Goal: Find specific page/section: Find specific page/section

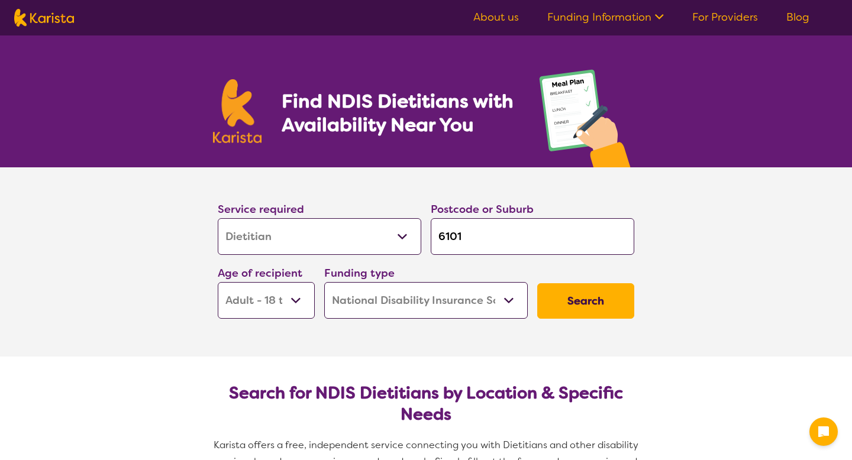
select select "Dietitian"
select select "AD"
select select "NDIS"
select select "Dietitian"
select select "AD"
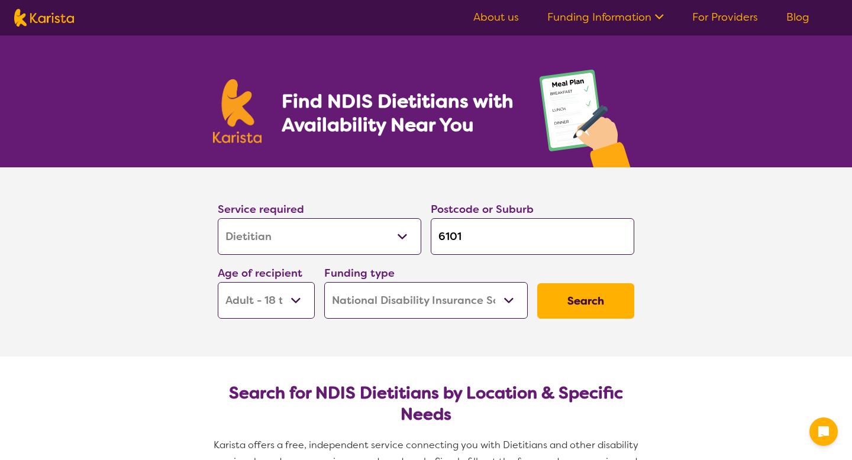
select select "NDIS"
click at [400, 234] on select "Allied Health Assistant Assessment ([MEDICAL_DATA] or [MEDICAL_DATA]) Behaviour…" at bounding box center [319, 236] width 203 height 37
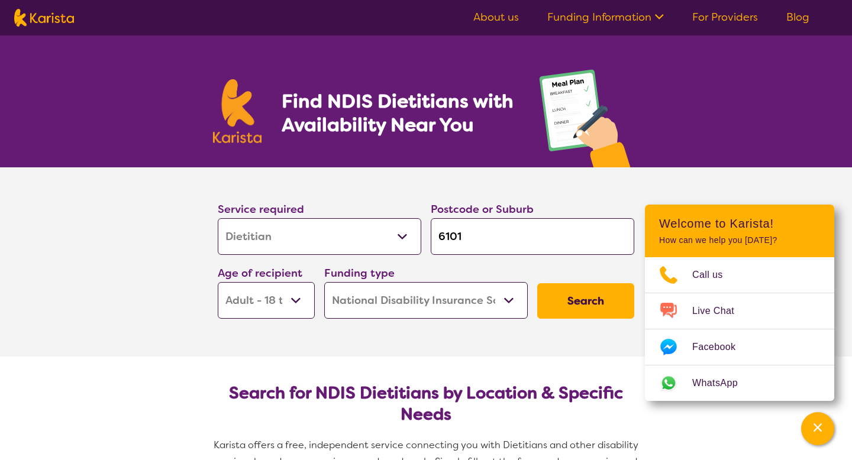
select select "[MEDICAL_DATA]"
click at [218, 218] on select "Allied Health Assistant Assessment ([MEDICAL_DATA] or [MEDICAL_DATA]) Behaviour…" at bounding box center [319, 236] width 203 height 37
select select "[MEDICAL_DATA]"
click at [474, 235] on input "6101" at bounding box center [532, 236] width 203 height 37
type input "610"
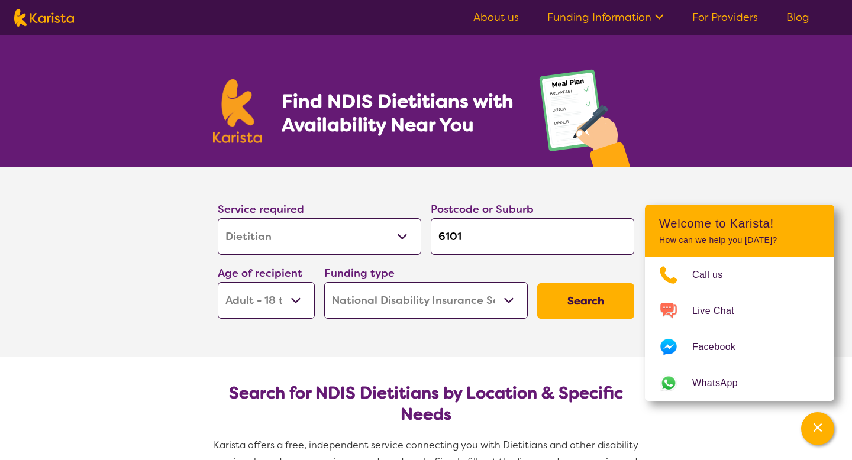
type input "610"
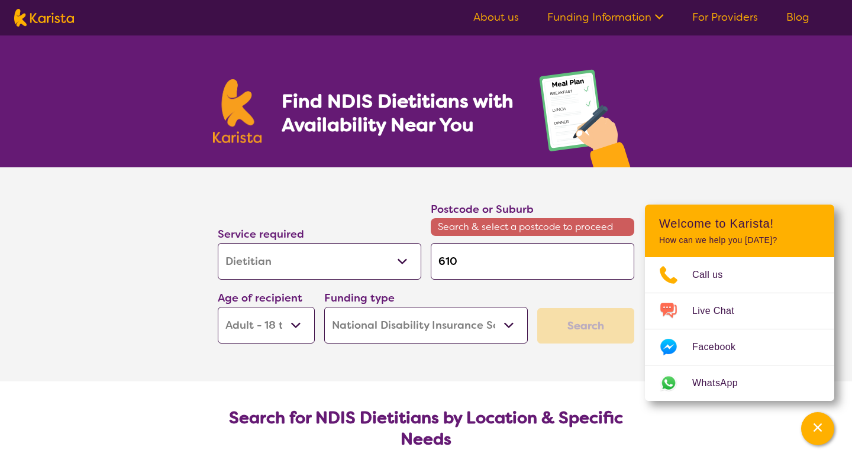
type input "61"
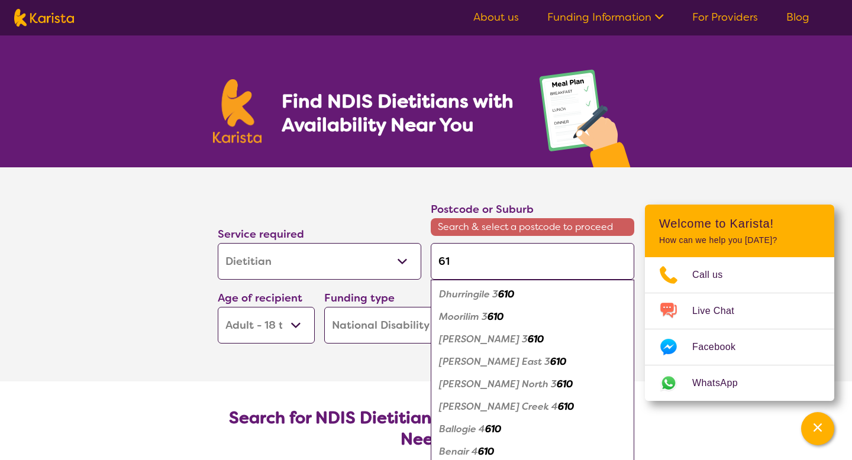
type input "6"
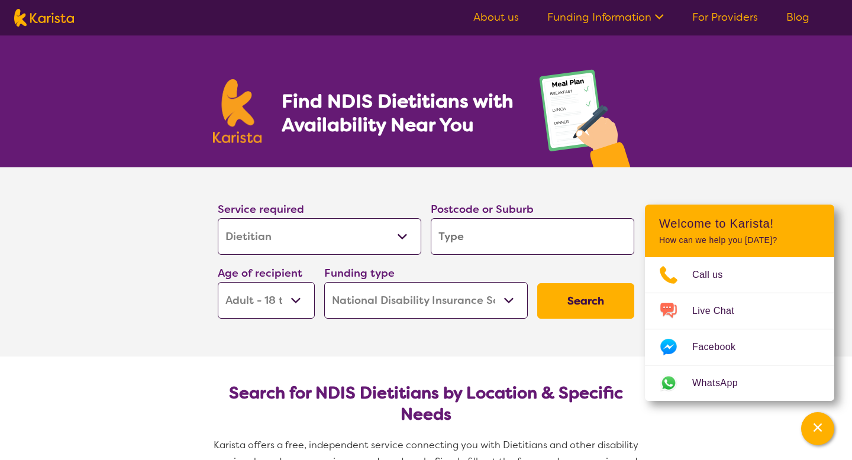
type input "P"
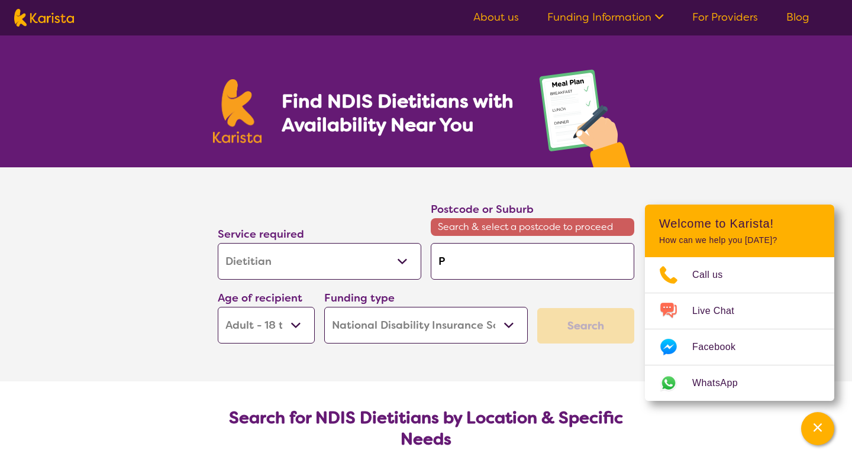
type input "Pi"
type input "Pin"
type input "Pinj"
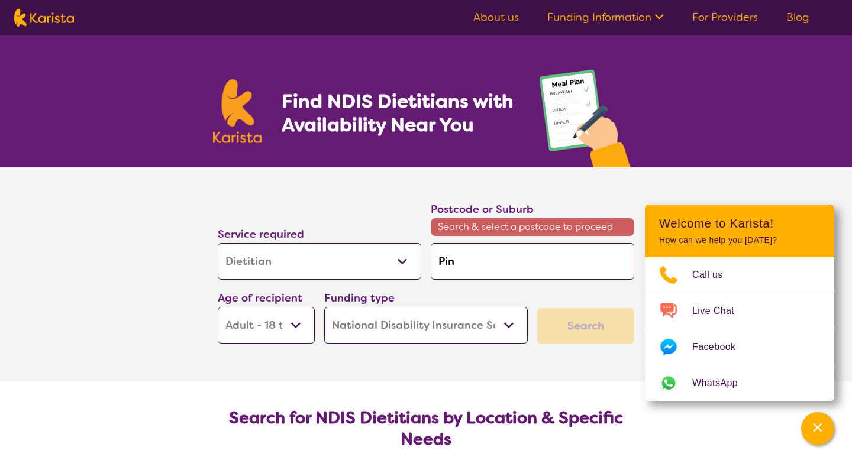
type input "Pinj"
type input "Pinja"
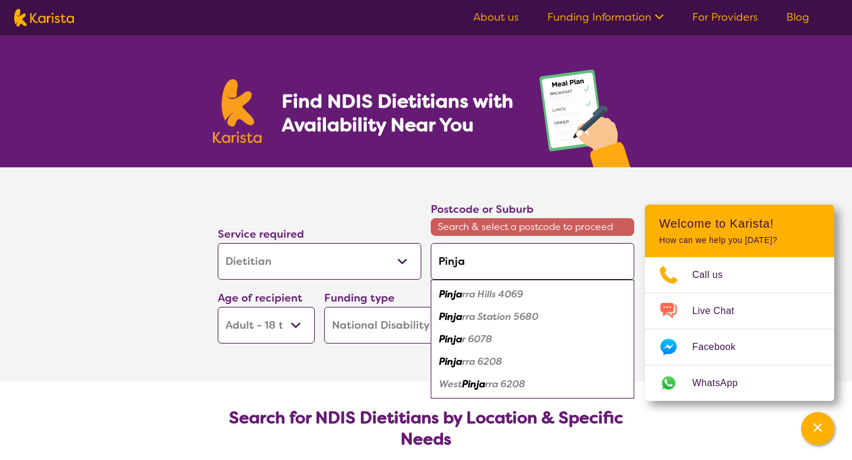
type input "Pinjar"
type input "Pinjarr"
type input "Pinjarra"
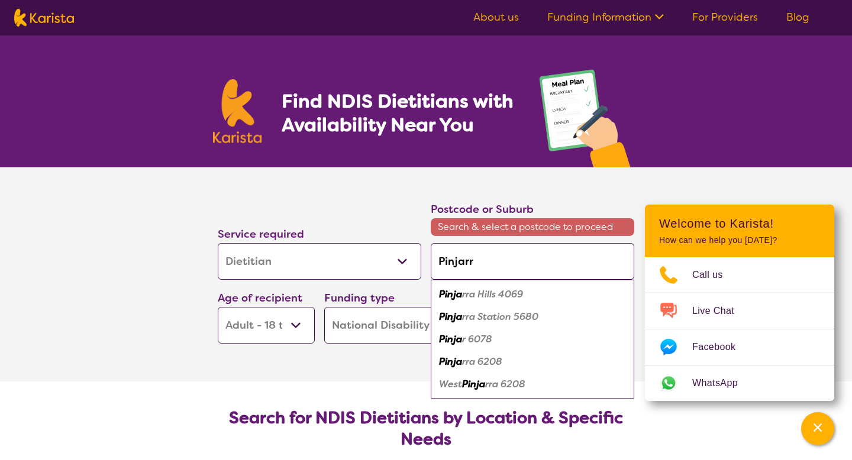
type input "Pinjarra"
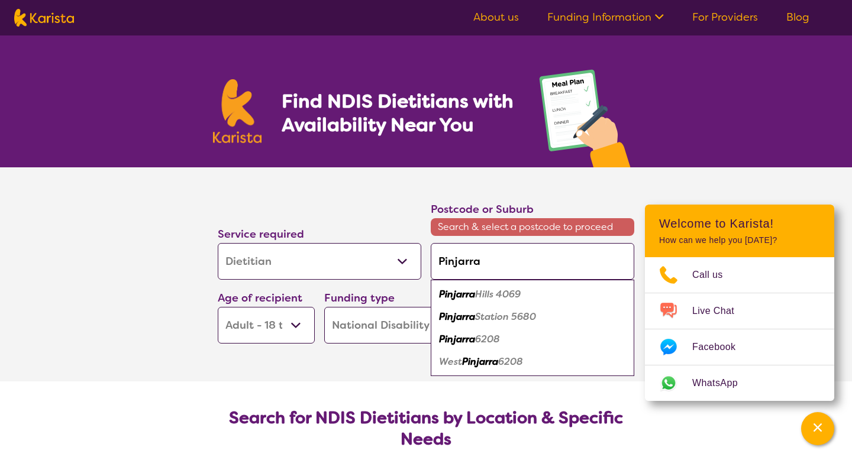
click at [481, 340] on em "6208" at bounding box center [487, 339] width 25 height 12
type input "6208"
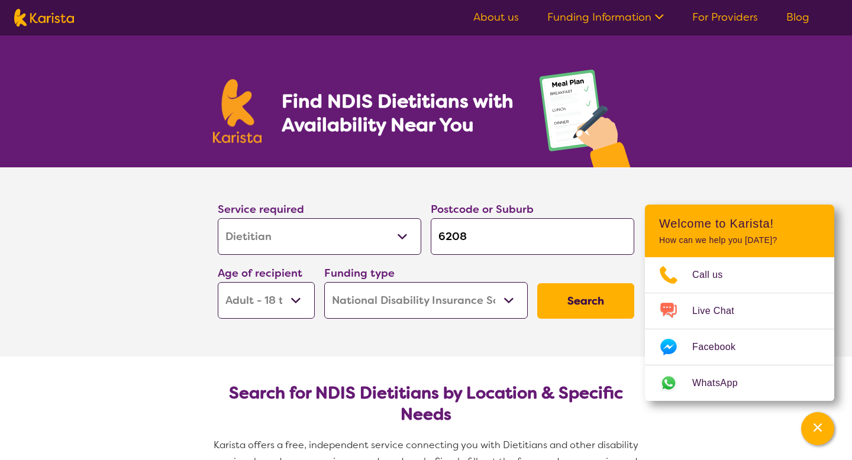
click at [583, 300] on button "Search" at bounding box center [585, 300] width 97 height 35
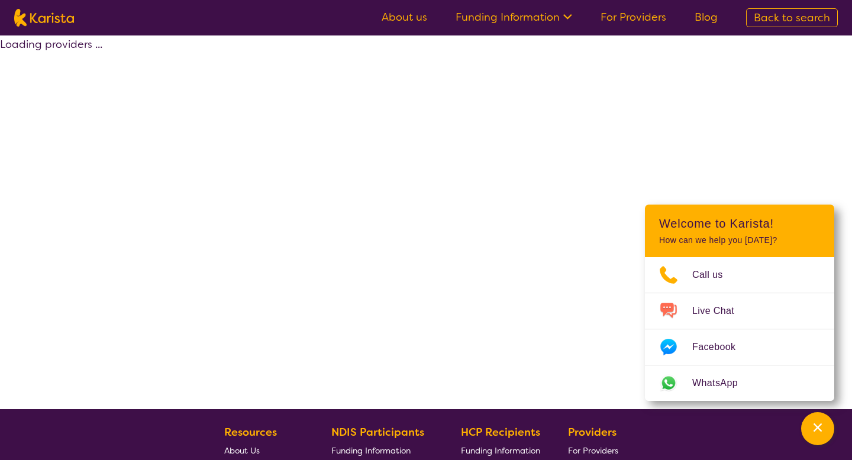
select select "by_score"
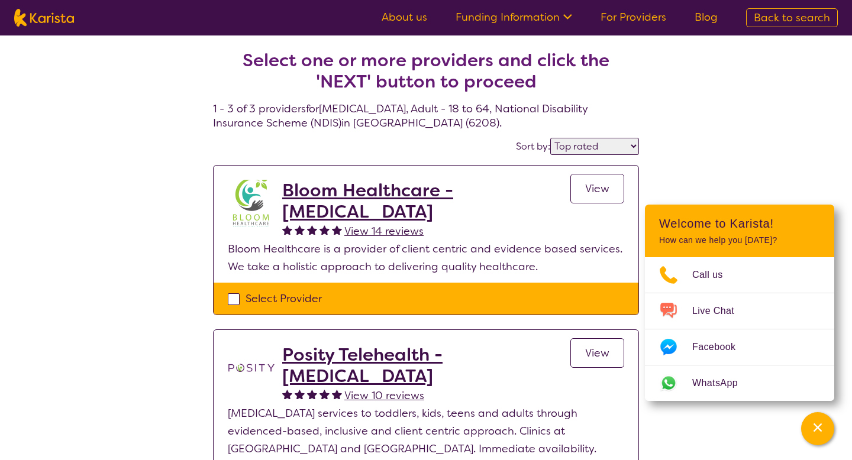
click at [374, 188] on h2 "Bloom Healthcare - [MEDICAL_DATA]" at bounding box center [426, 201] width 288 height 43
